Goal: Task Accomplishment & Management: Manage account settings

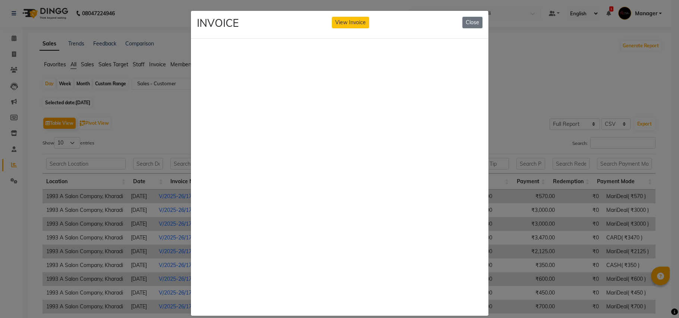
select select "full_report"
select select "csv"
click at [464, 20] on button "Close" at bounding box center [472, 23] width 20 height 12
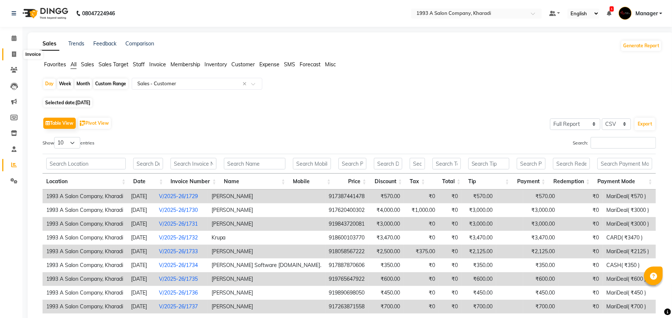
click at [12, 54] on icon at bounding box center [14, 54] width 4 height 6
select select "service"
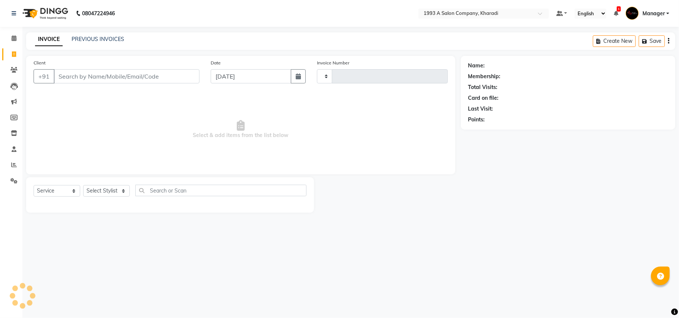
type input "1746"
select select "651"
click at [87, 78] on input "Client" at bounding box center [127, 76] width 146 height 14
select select "13350"
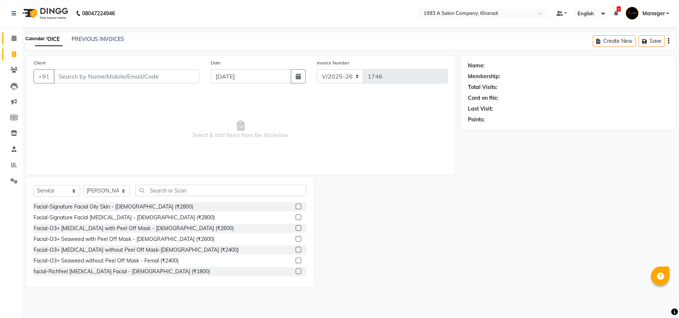
click at [15, 40] on icon at bounding box center [14, 38] width 5 height 6
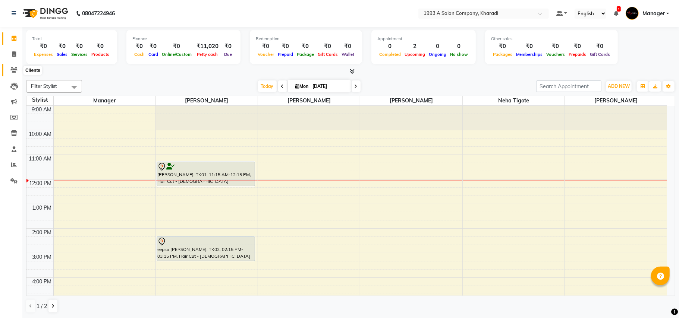
click at [13, 69] on icon at bounding box center [13, 70] width 7 height 6
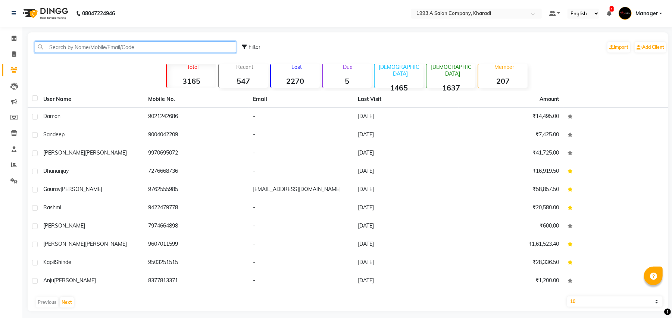
click at [67, 48] on input "text" at bounding box center [135, 47] width 201 height 12
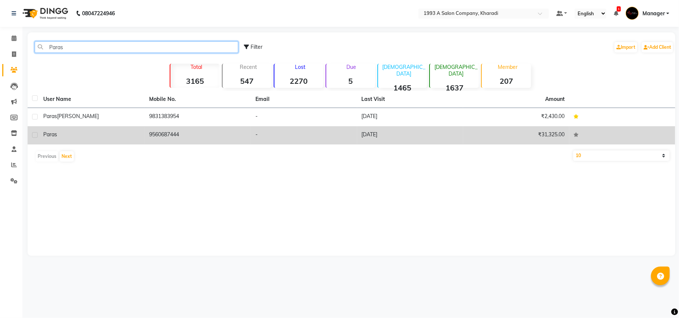
type input "Paras"
click at [47, 136] on span "Paras" at bounding box center [50, 134] width 14 height 7
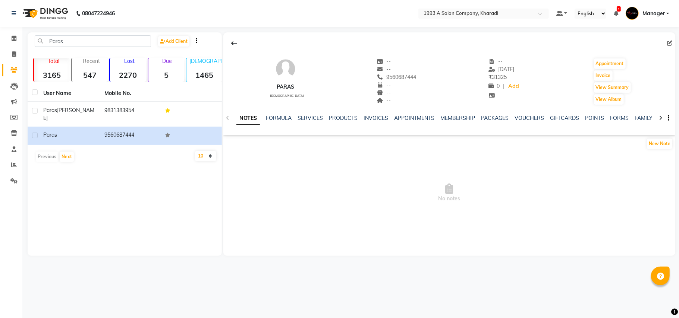
click at [302, 122] on div "SERVICES" at bounding box center [310, 118] width 25 height 8
click at [306, 120] on link "SERVICES" at bounding box center [310, 118] width 25 height 7
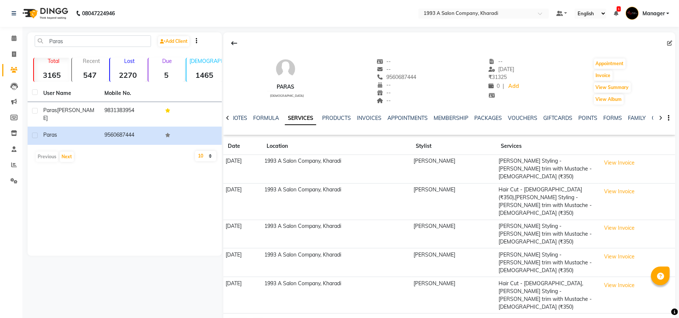
click at [449, 122] on div "MEMBERSHIP" at bounding box center [451, 118] width 35 height 8
click at [451, 116] on link "MEMBERSHIP" at bounding box center [451, 118] width 35 height 7
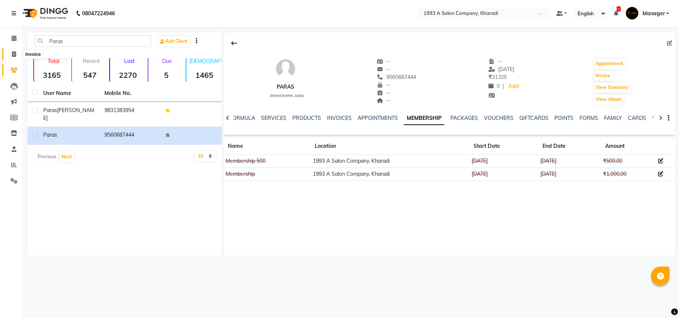
click at [13, 54] on icon at bounding box center [14, 54] width 4 height 6
select select "service"
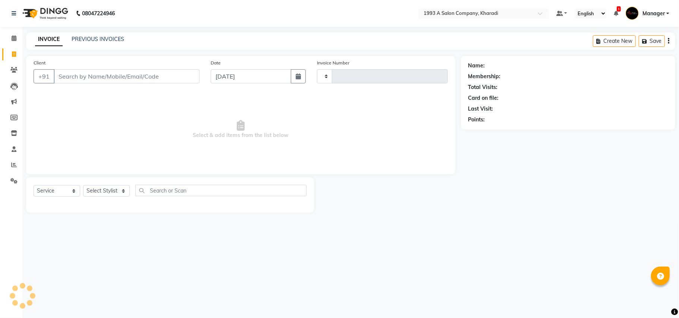
type input "1746"
select select "651"
select select "13350"
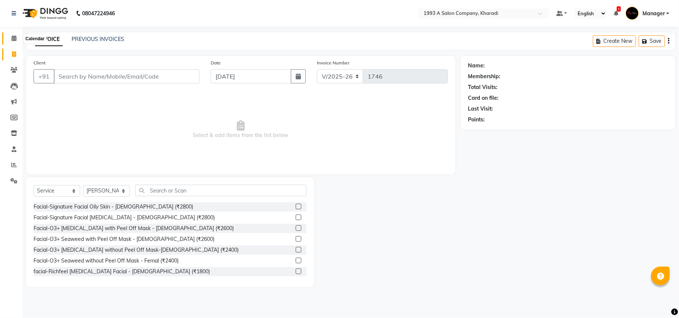
click at [12, 36] on icon at bounding box center [14, 38] width 5 height 6
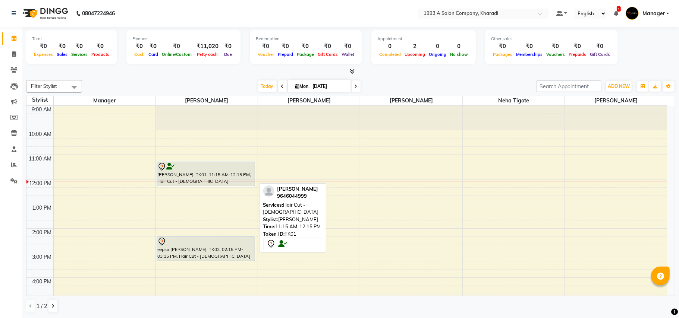
click at [220, 175] on div "[PERSON_NAME], TK01, 11:15 AM-12:15 PM, Hair Cut - [DEMOGRAPHIC_DATA]" at bounding box center [206, 174] width 98 height 24
select select "7"
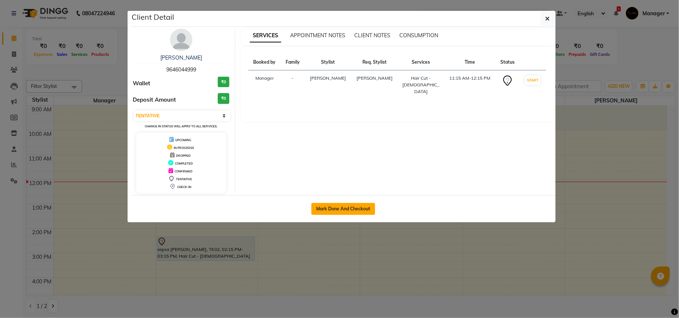
click at [358, 209] on button "Mark Done And Checkout" at bounding box center [343, 209] width 64 height 12
select select "service"
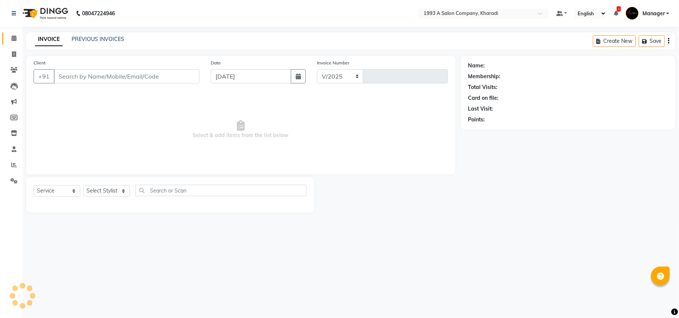
select select "651"
type input "1746"
select select "13350"
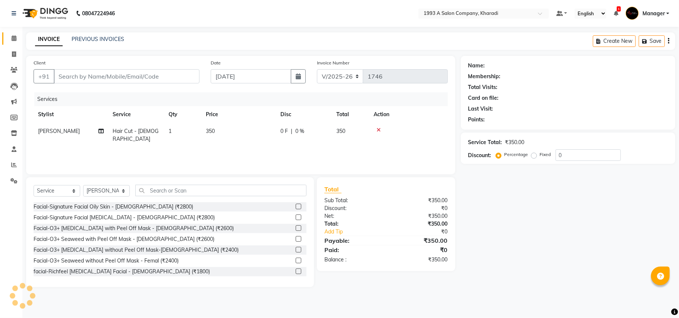
type input "9646044999"
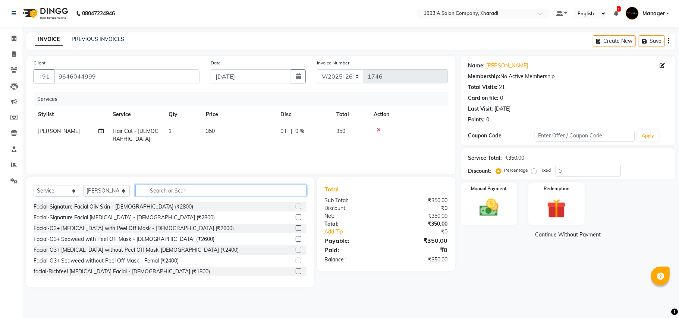
click at [246, 190] on input "text" at bounding box center [220, 191] width 171 height 12
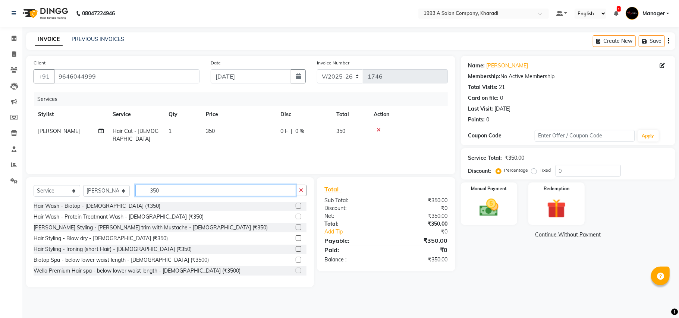
scroll to position [87, 0]
type input "350"
click at [296, 227] on label at bounding box center [299, 228] width 6 height 6
click at [296, 227] on input "checkbox" at bounding box center [298, 228] width 5 height 5
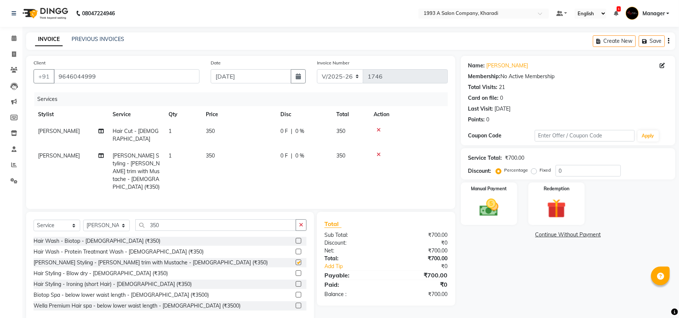
checkbox input "false"
click at [214, 128] on span "350" at bounding box center [210, 131] width 9 height 7
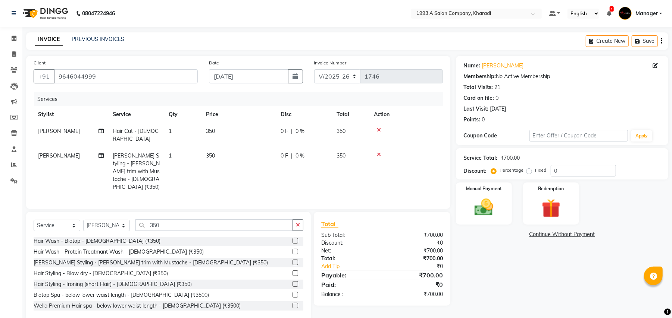
select select "13350"
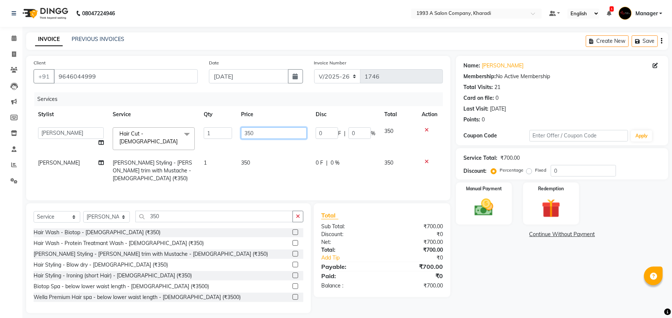
click at [258, 133] on input "350" at bounding box center [274, 134] width 66 height 12
type input "300"
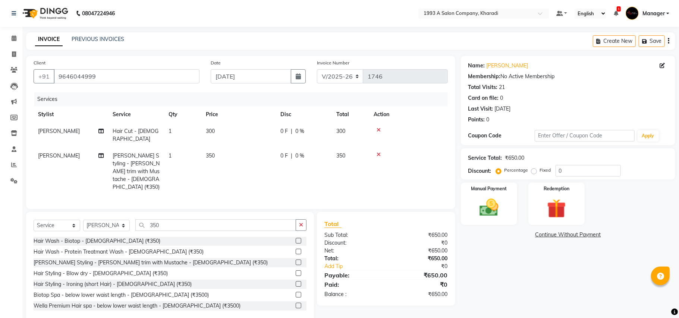
click at [262, 148] on tbody "[PERSON_NAME] Hair Cut - [DEMOGRAPHIC_DATA] 1 300 0 F | 0 % 300 [PERSON_NAME] S…" at bounding box center [241, 159] width 414 height 73
click at [30, 213] on div "Select Service Product Membership Package Voucher Prepaid Gift Card Select Styl…" at bounding box center [170, 267] width 288 height 110
click at [44, 220] on select "Select Service Product Membership Package Voucher Prepaid Gift Card" at bounding box center [57, 226] width 47 height 12
click at [34, 220] on select "Select Service Product Membership Package Voucher Prepaid Gift Card" at bounding box center [57, 226] width 47 height 12
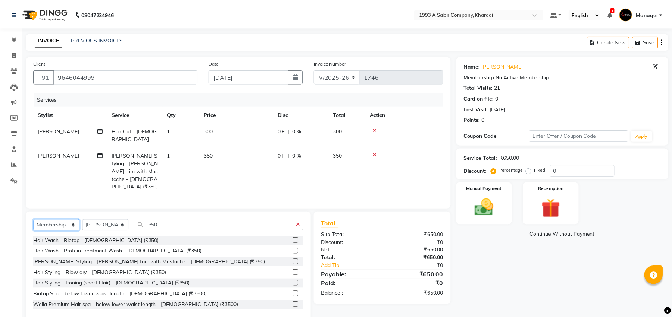
scroll to position [0, 0]
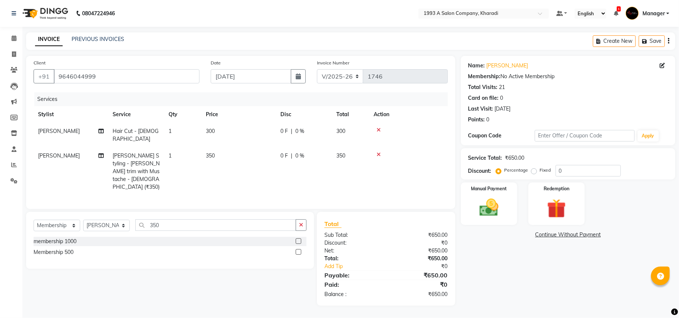
click at [298, 249] on label at bounding box center [299, 252] width 6 height 6
click at [298, 250] on input "checkbox" at bounding box center [298, 252] width 5 height 5
select select "select"
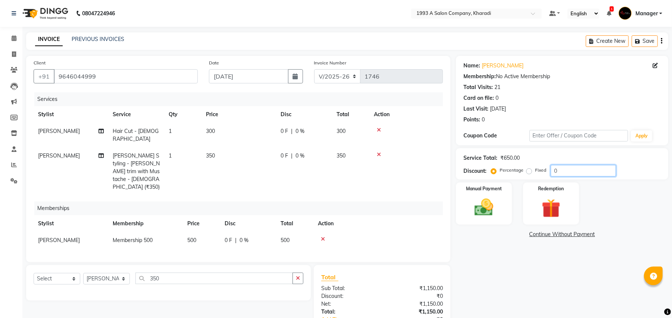
click at [570, 168] on input "0" at bounding box center [582, 171] width 65 height 12
type input "15"
click at [485, 212] on img at bounding box center [484, 208] width 32 height 23
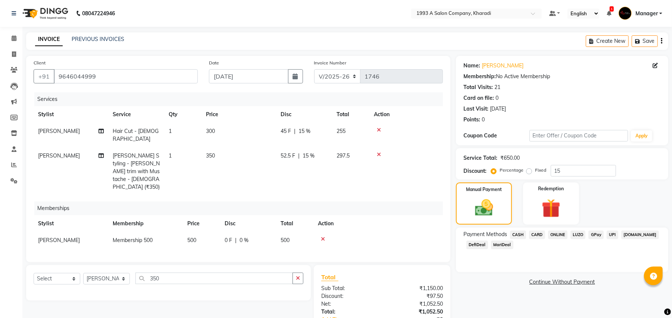
click at [497, 245] on span "MariDeal" at bounding box center [502, 245] width 22 height 9
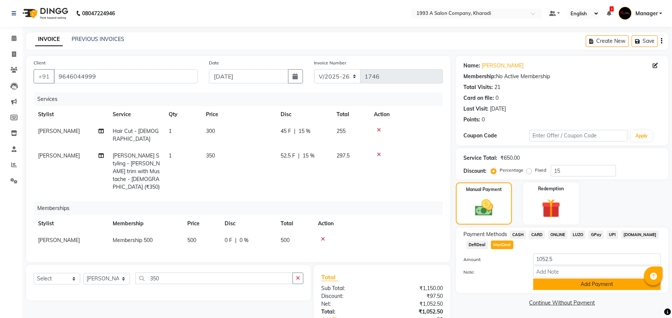
click at [545, 282] on button "Add Payment" at bounding box center [597, 285] width 128 height 12
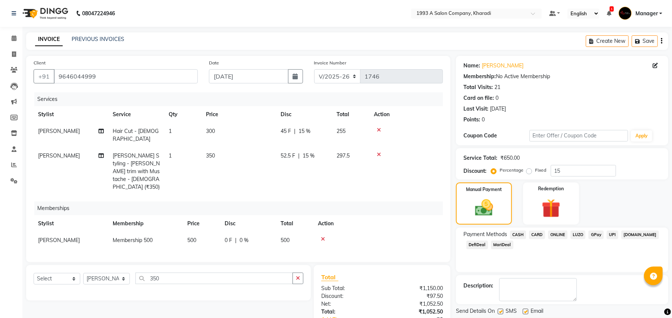
scroll to position [51, 0]
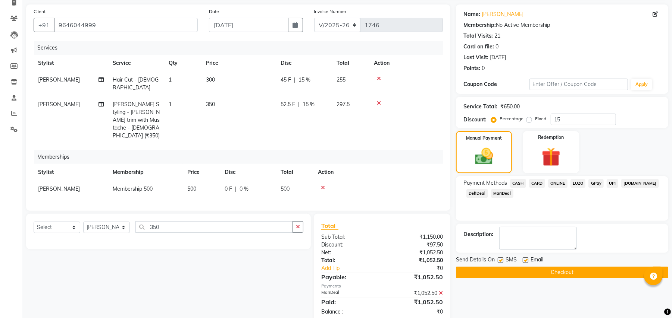
click at [521, 274] on button "Checkout" at bounding box center [562, 273] width 212 height 12
click at [68, 186] on span "[PERSON_NAME]" at bounding box center [59, 189] width 42 height 7
select select "13350"
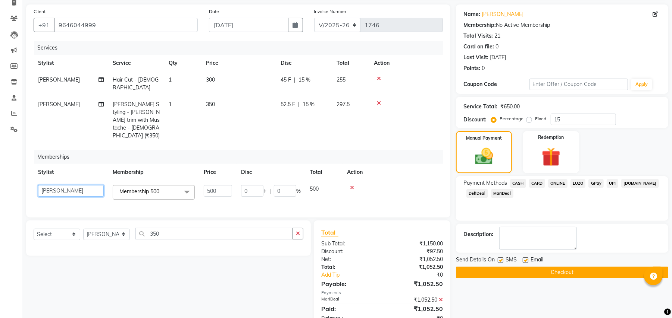
click at [68, 185] on select "[PERSON_NAME] [PERSON_NAME] Manager [PERSON_NAME] [PERSON_NAME] [PERSON_NAME] […" at bounding box center [71, 191] width 66 height 12
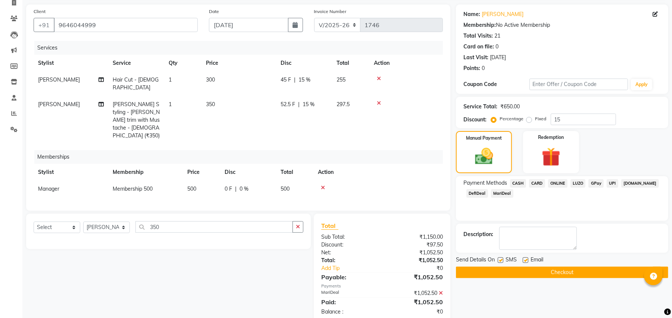
click at [489, 264] on span "Send Details On" at bounding box center [475, 260] width 39 height 9
click at [489, 270] on button "Checkout" at bounding box center [562, 273] width 212 height 12
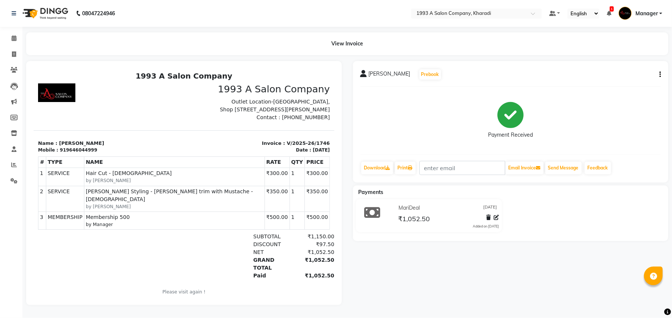
click at [489, 270] on div "[PERSON_NAME] Prebook Payment Received Download Print Email Invoice Send Messag…" at bounding box center [510, 183] width 327 height 244
click at [14, 41] on icon at bounding box center [14, 38] width 5 height 6
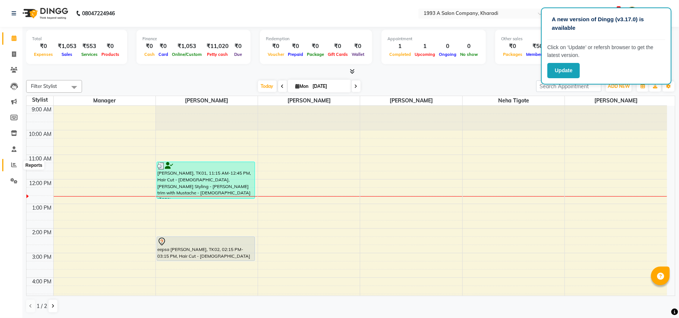
click at [10, 164] on span at bounding box center [13, 165] width 13 height 9
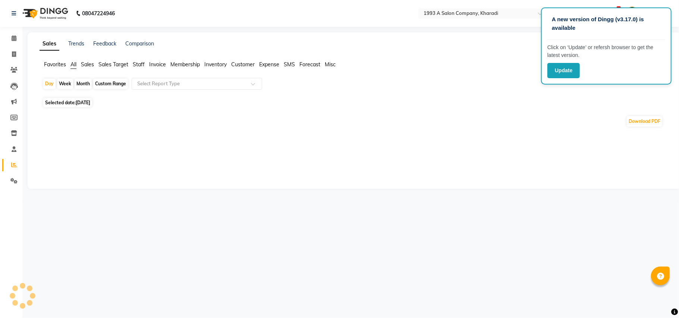
click at [113, 84] on div "Custom Range" at bounding box center [110, 84] width 35 height 10
select select "9"
select select "2025"
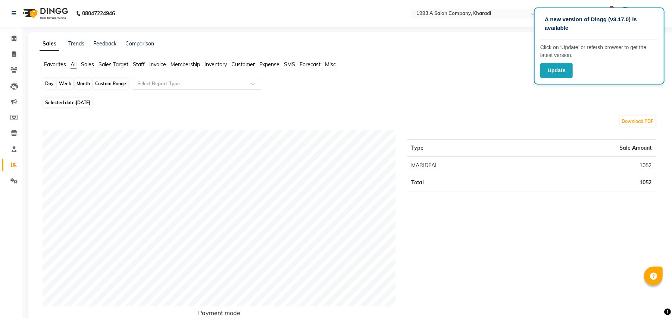
click at [98, 79] on div "Custom Range" at bounding box center [110, 84] width 35 height 10
select select "9"
select select "2025"
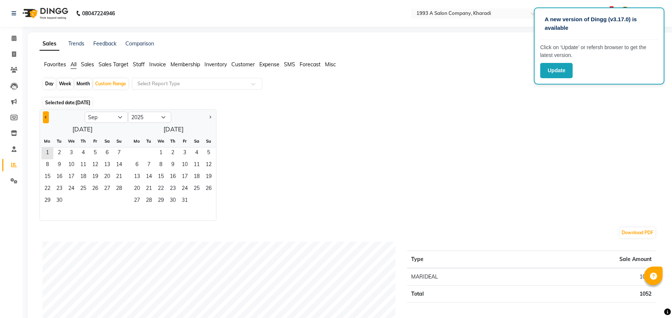
click at [47, 118] on button "Previous month" at bounding box center [46, 118] width 6 height 12
select select "8"
click at [93, 151] on span "1" at bounding box center [95, 154] width 12 height 12
click at [122, 198] on span "31" at bounding box center [119, 201] width 12 height 12
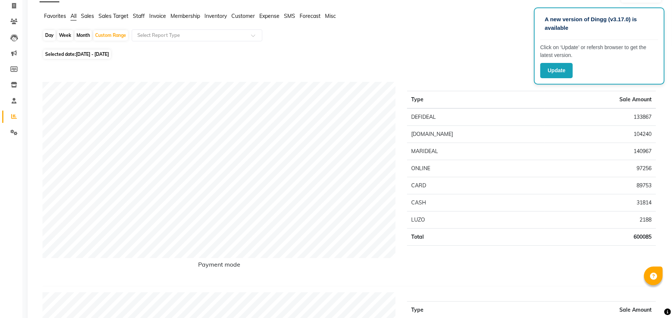
scroll to position [48, 0]
click at [141, 17] on span "Staff" at bounding box center [139, 16] width 12 height 7
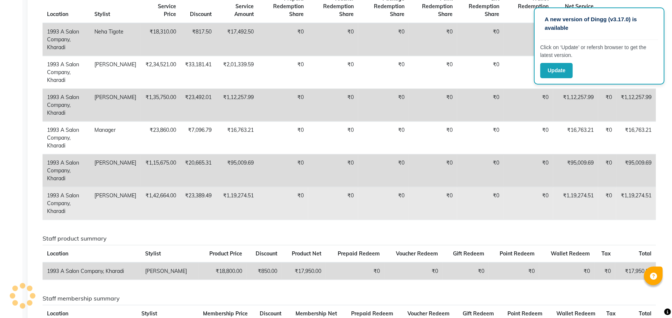
scroll to position [0, 0]
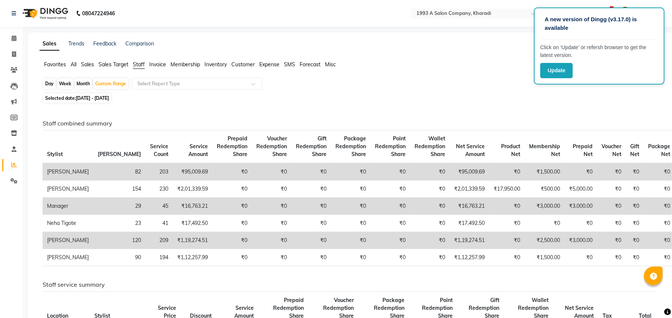
click at [75, 65] on span "All" at bounding box center [73, 64] width 6 height 7
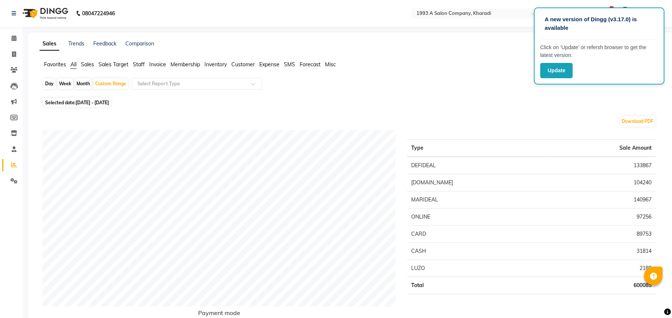
click at [136, 62] on span "Staff" at bounding box center [139, 64] width 12 height 7
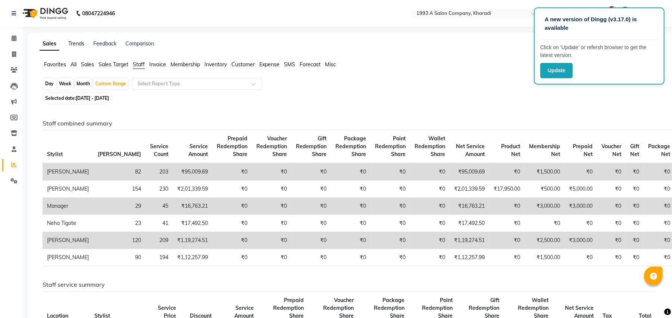
click at [74, 44] on link "Trends" at bounding box center [76, 43] width 16 height 7
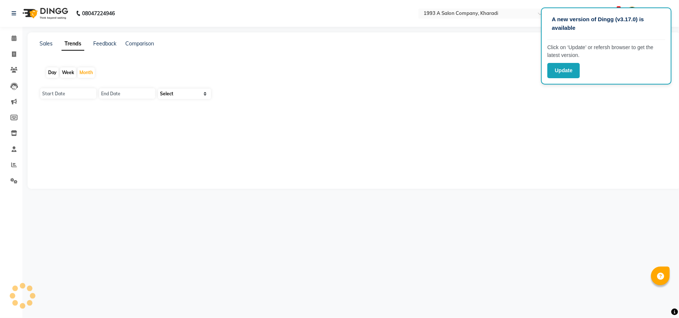
type input "[DATE]"
select select "by_client"
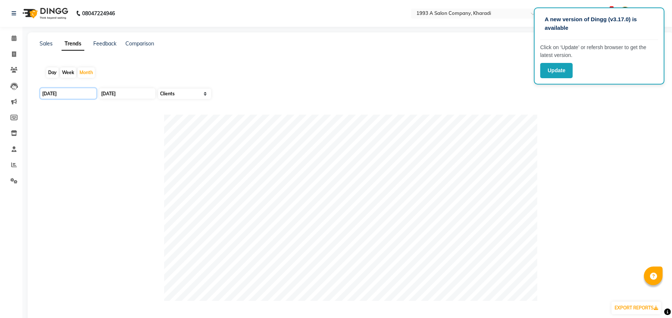
click at [82, 97] on input "[DATE]" at bounding box center [68, 93] width 56 height 10
select select "9"
select select "2025"
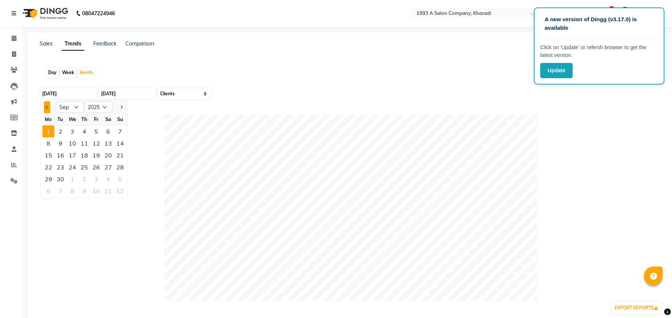
click at [47, 107] on span "Previous month" at bounding box center [46, 107] width 3 height 3
select select "8"
click at [98, 133] on div "1" at bounding box center [96, 132] width 12 height 12
type input "[DATE]"
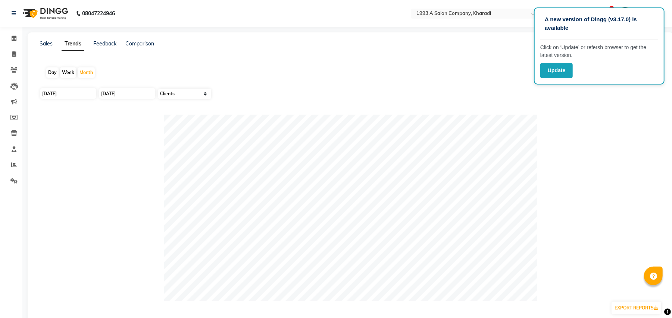
click at [154, 96] on div "Select Sales Clients" at bounding box center [182, 97] width 56 height 18
click at [133, 98] on input "[DATE]" at bounding box center [127, 93] width 56 height 10
select select "9"
select select "2025"
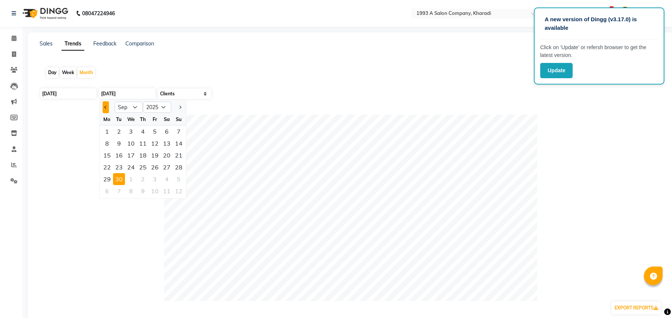
click at [106, 108] on span "Previous month" at bounding box center [105, 107] width 3 height 3
select select "8"
click at [179, 178] on div "31" at bounding box center [179, 179] width 12 height 12
type input "[DATE]"
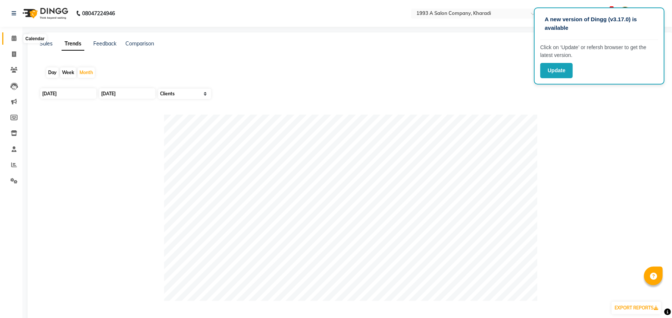
click at [14, 34] on span at bounding box center [13, 38] width 13 height 9
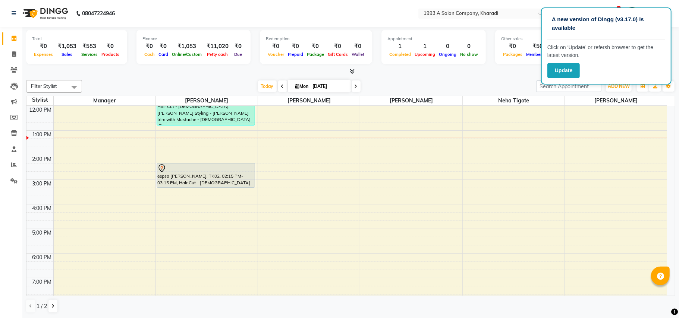
scroll to position [83, 0]
